Goal: Find specific page/section: Find specific page/section

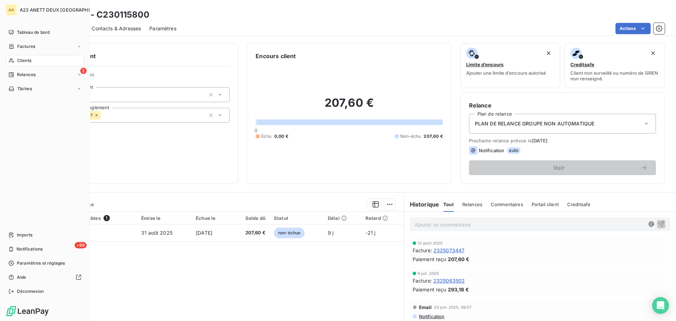
click at [21, 61] on span "Clients" at bounding box center [24, 60] width 14 height 6
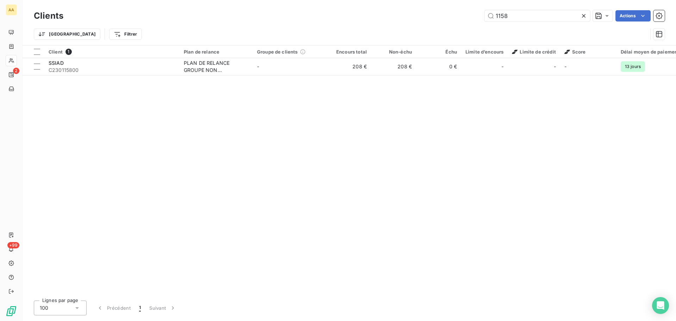
drag, startPoint x: 526, startPoint y: 22, endPoint x: 406, endPoint y: 22, distance: 120.3
click at [406, 22] on div "Clients 1158 Actions" at bounding box center [349, 15] width 631 height 15
drag, startPoint x: 512, startPoint y: 16, endPoint x: 457, endPoint y: 18, distance: 54.9
click at [457, 18] on div "1158 Actions" at bounding box center [368, 15] width 593 height 11
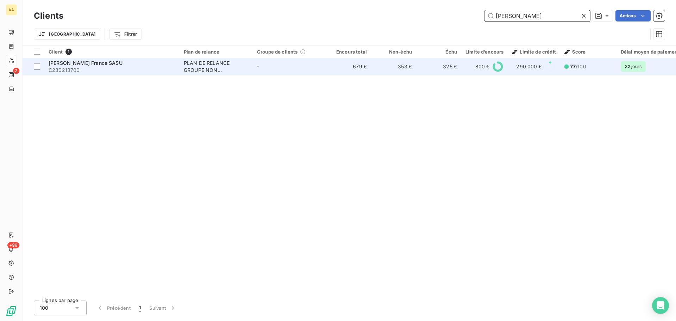
type input "[PERSON_NAME]"
click at [94, 60] on span "[PERSON_NAME] France SASU" at bounding box center [86, 63] width 74 height 6
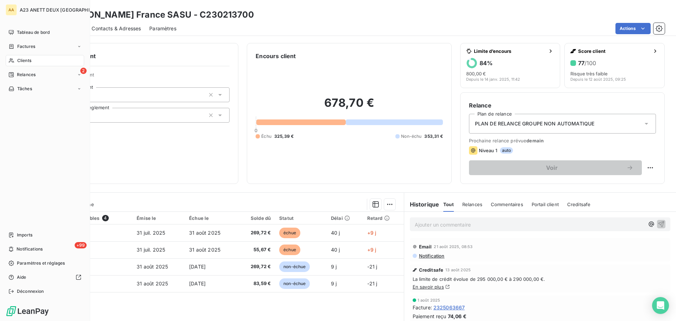
click at [26, 54] on nav "Tableau de bord Factures Clients 2 Relances Tâches" at bounding box center [45, 61] width 78 height 68
click at [27, 57] on div "Clients" at bounding box center [45, 60] width 78 height 11
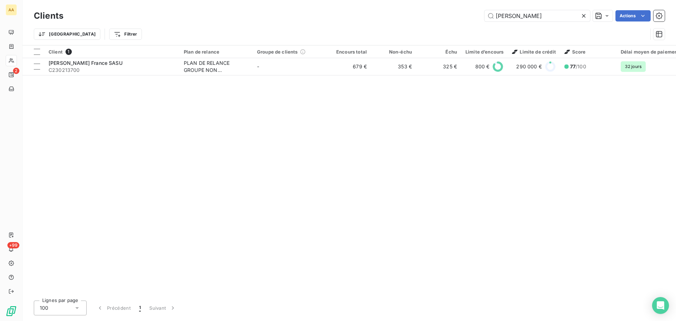
drag, startPoint x: 483, startPoint y: 15, endPoint x: 423, endPoint y: 17, distance: 60.2
click at [423, 17] on div "[PERSON_NAME] Actions" at bounding box center [368, 15] width 593 height 11
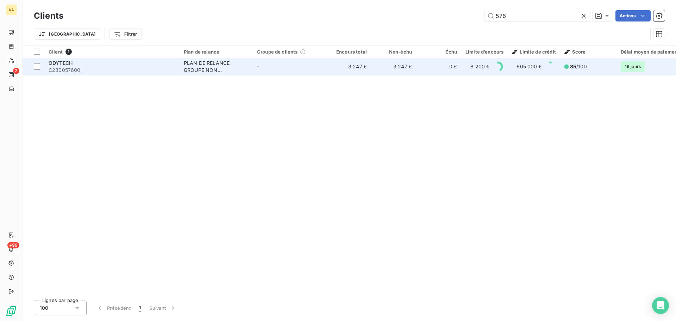
type input "576"
click at [55, 60] on span "ODYTECH" at bounding box center [61, 63] width 24 height 6
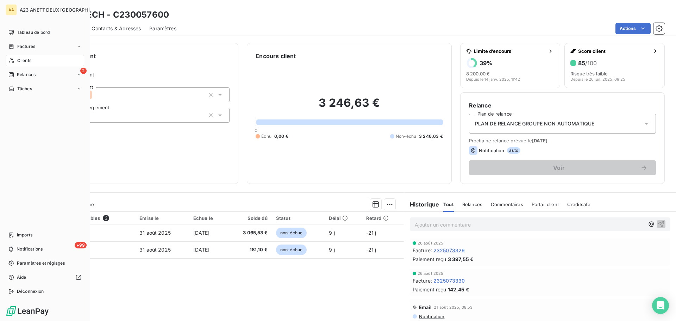
click at [32, 61] on div "Clients" at bounding box center [45, 60] width 78 height 11
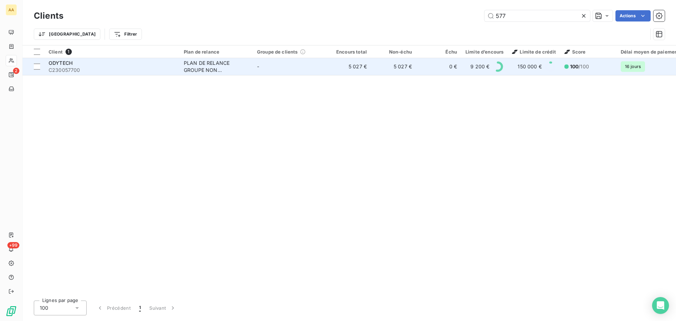
type input "577"
click at [96, 70] on span "C230057700" at bounding box center [112, 70] width 127 height 7
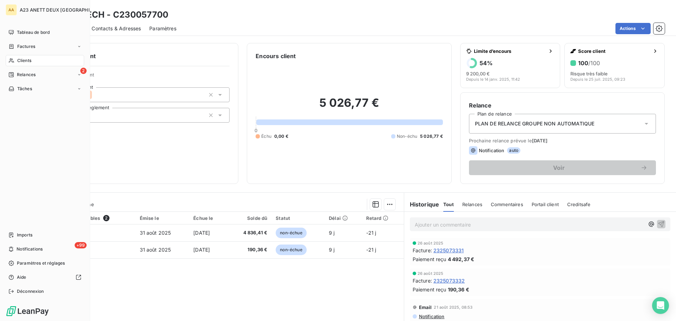
click at [23, 59] on span "Clients" at bounding box center [24, 60] width 14 height 6
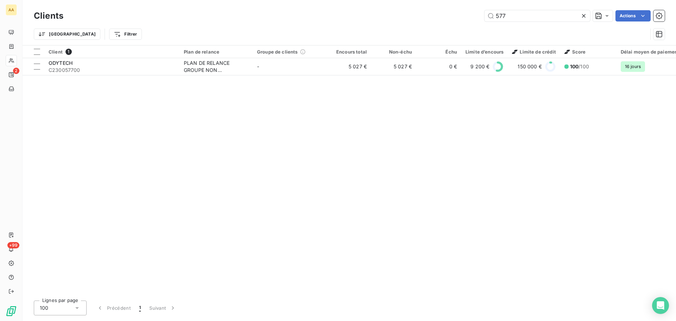
drag, startPoint x: 512, startPoint y: 19, endPoint x: 445, endPoint y: 17, distance: 66.2
click at [452, 17] on div "577 Actions" at bounding box center [368, 15] width 593 height 11
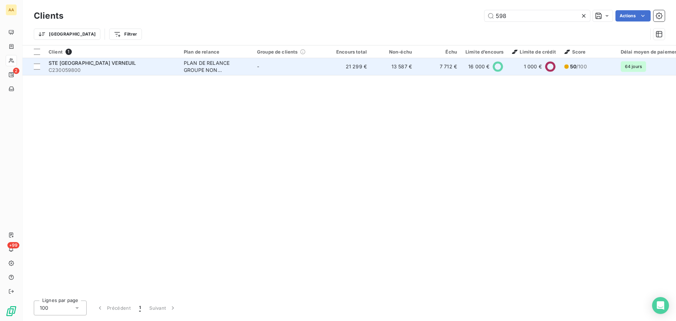
type input "598"
click at [130, 68] on span "C230059800" at bounding box center [112, 70] width 127 height 7
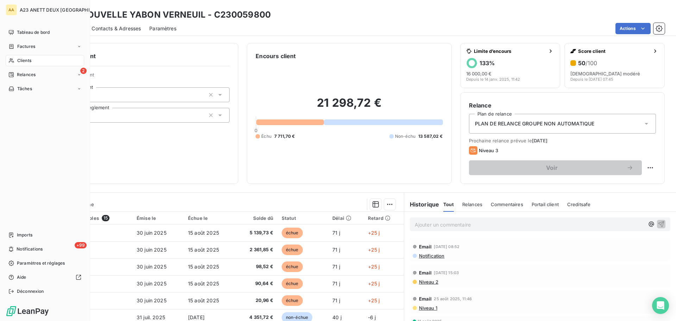
click at [27, 61] on span "Clients" at bounding box center [24, 60] width 14 height 6
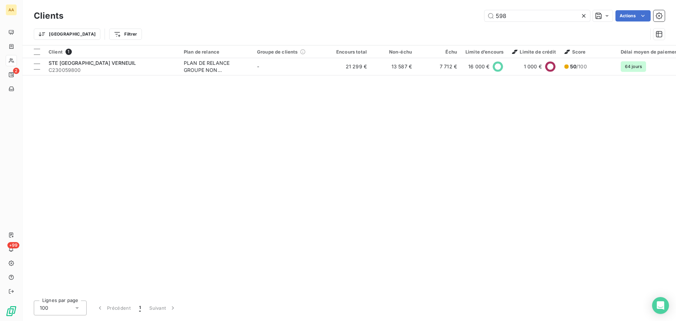
drag, startPoint x: 504, startPoint y: 20, endPoint x: 466, endPoint y: 26, distance: 38.8
click at [471, 26] on div "Clients 598 Actions Trier Filtrer" at bounding box center [349, 26] width 631 height 37
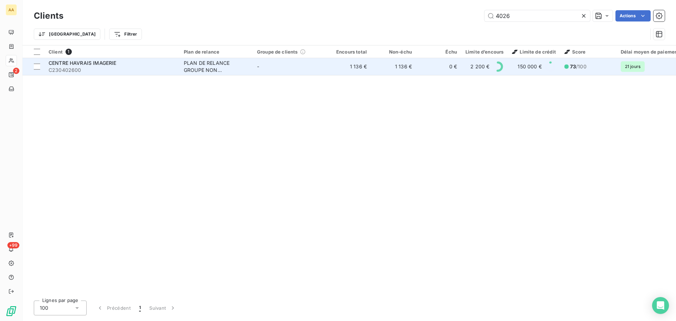
type input "4026"
click at [120, 64] on div "CENTRE HAVRAIS IMAGERIE" at bounding box center [112, 62] width 127 height 7
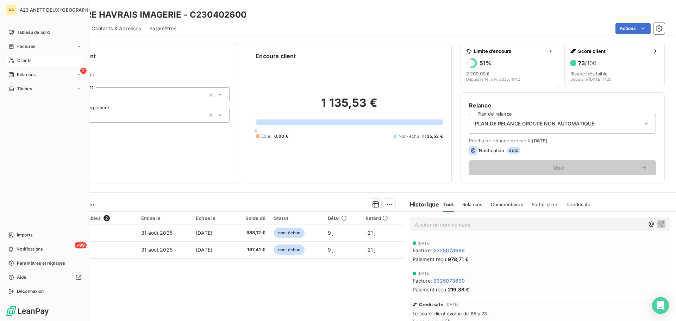
click at [18, 58] on span "Clients" at bounding box center [24, 60] width 14 height 6
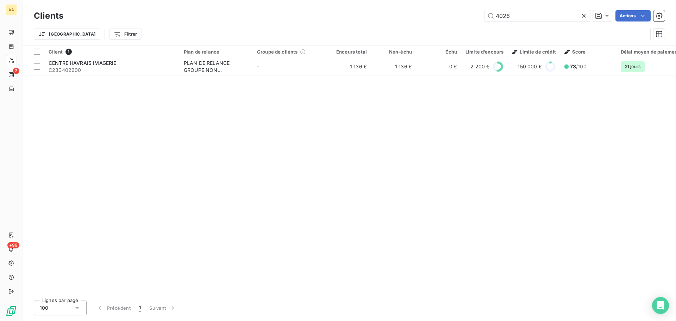
drag, startPoint x: 519, startPoint y: 19, endPoint x: 449, endPoint y: 18, distance: 70.4
click at [449, 18] on div "4026 Actions" at bounding box center [368, 15] width 593 height 11
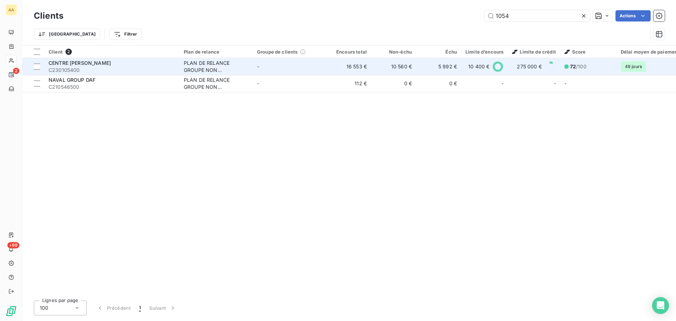
type input "1054"
click at [102, 68] on span "C230105400" at bounding box center [112, 70] width 127 height 7
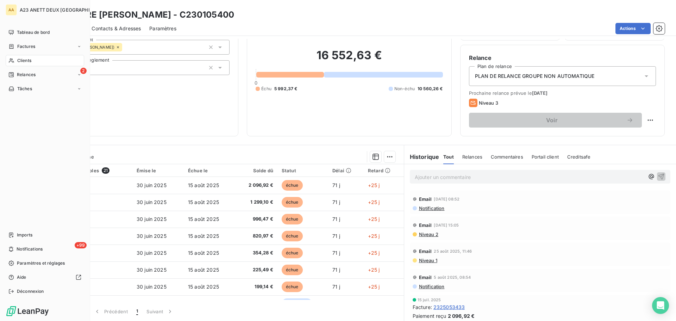
click at [21, 59] on span "Clients" at bounding box center [24, 60] width 14 height 6
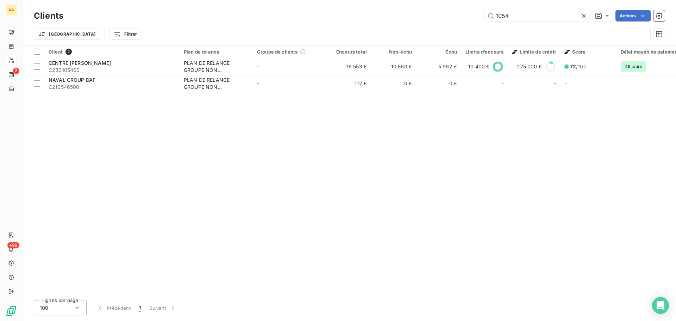
drag, startPoint x: 515, startPoint y: 21, endPoint x: 487, endPoint y: 21, distance: 28.5
click at [493, 21] on div "Clients 1054 Actions" at bounding box center [349, 15] width 631 height 15
drag, startPoint x: 518, startPoint y: 19, endPoint x: 454, endPoint y: 20, distance: 64.0
click at [460, 20] on div "1054 Actions" at bounding box center [368, 15] width 593 height 11
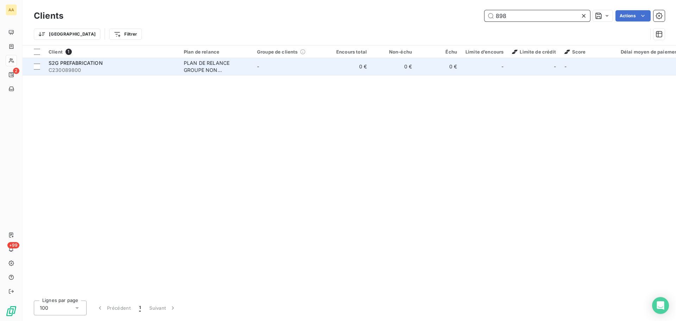
type input "898"
click at [145, 71] on span "C230089800" at bounding box center [112, 70] width 127 height 7
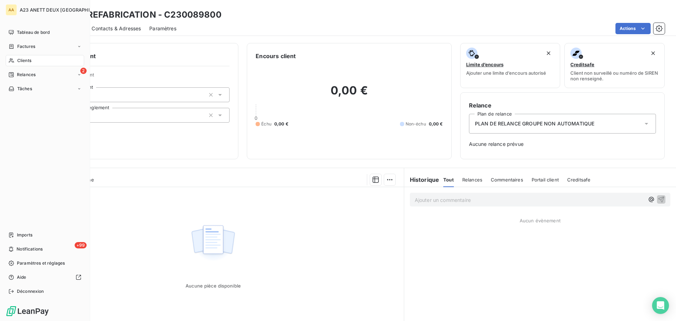
click at [25, 59] on span "Clients" at bounding box center [24, 60] width 14 height 6
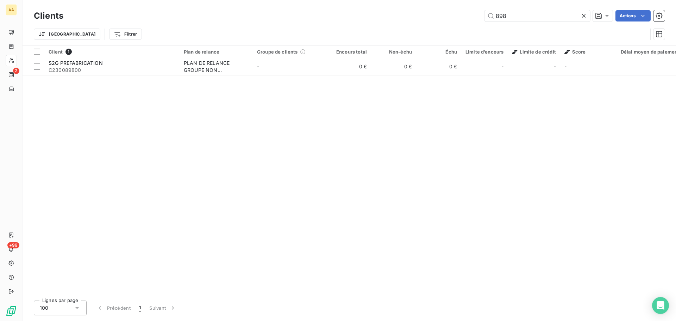
drag, startPoint x: 515, startPoint y: 15, endPoint x: 458, endPoint y: 20, distance: 56.9
click at [462, 20] on div "898 Actions" at bounding box center [368, 15] width 593 height 11
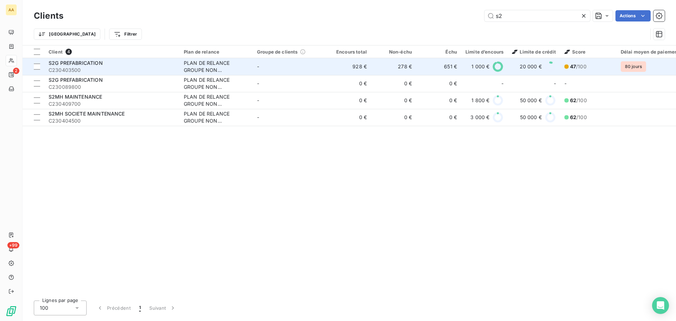
type input "s2"
click at [116, 67] on span "C230403500" at bounding box center [112, 70] width 127 height 7
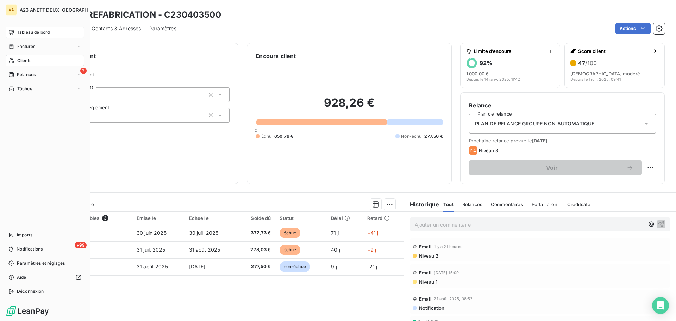
click at [23, 30] on span "Tableau de bord" at bounding box center [33, 32] width 33 height 6
